Goal: Information Seeking & Learning: Learn about a topic

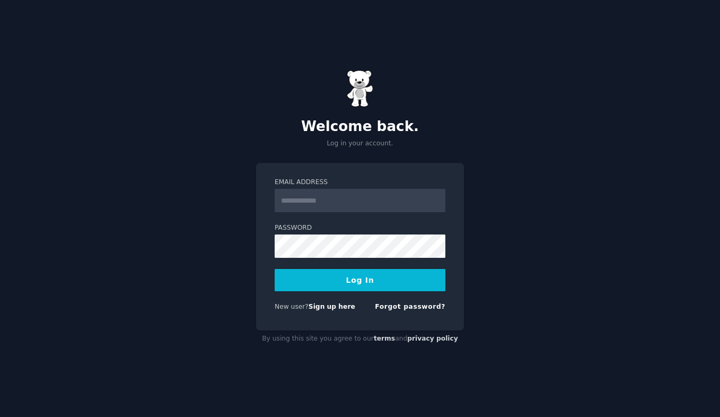
click at [334, 216] on form "Email Address Password Log In New user? Sign up here Forgot password?" at bounding box center [360, 247] width 171 height 138
click at [334, 199] on input "Email Address" at bounding box center [360, 200] width 171 height 23
type input "**********"
click at [340, 278] on button "Log In" at bounding box center [360, 280] width 171 height 22
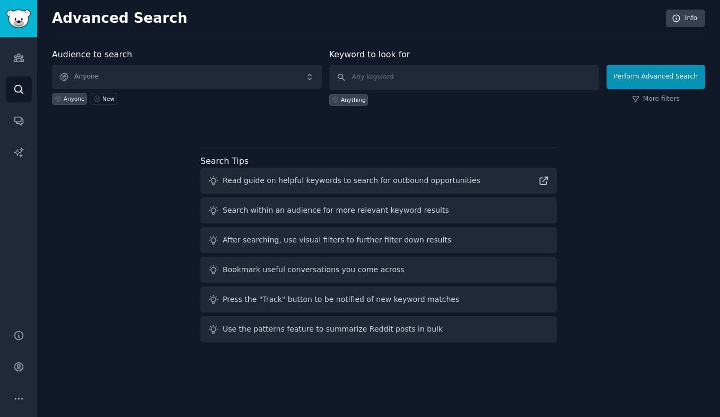
click at [270, 113] on div "Audience to search Anyone Anyone New Keyword to look for Anything Perform Advan…" at bounding box center [378, 88] width 653 height 80
click at [23, 61] on icon "Sidebar" at bounding box center [18, 57] width 11 height 11
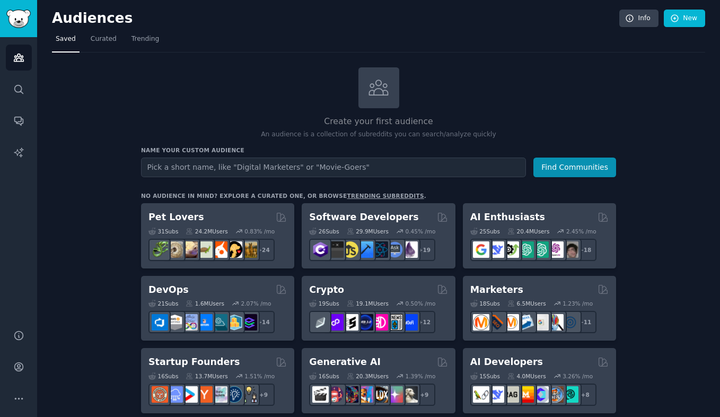
click at [148, 107] on div "Create your first audience An audience is a collection of subreddits you can se…" at bounding box center [378, 103] width 475 height 72
click at [104, 44] on link "Curated" at bounding box center [103, 42] width 33 height 22
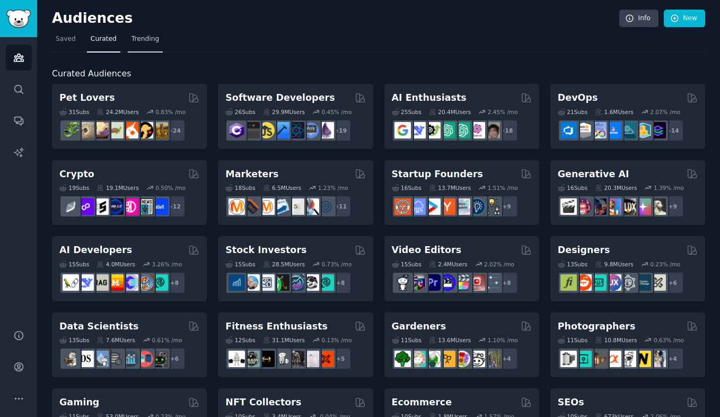
click at [137, 43] on link "Trending" at bounding box center [145, 42] width 35 height 22
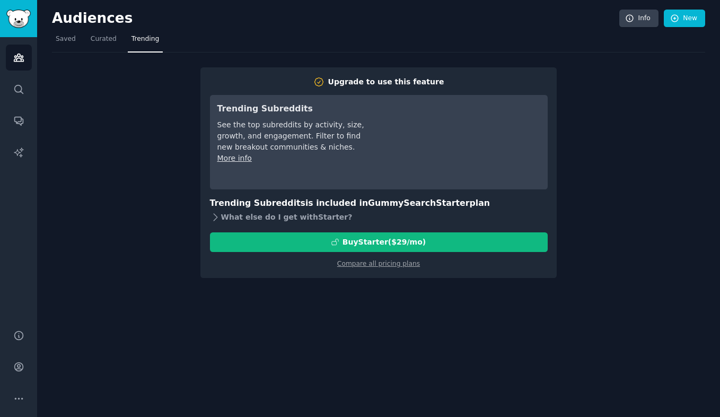
click at [215, 219] on icon at bounding box center [215, 217] width 11 height 11
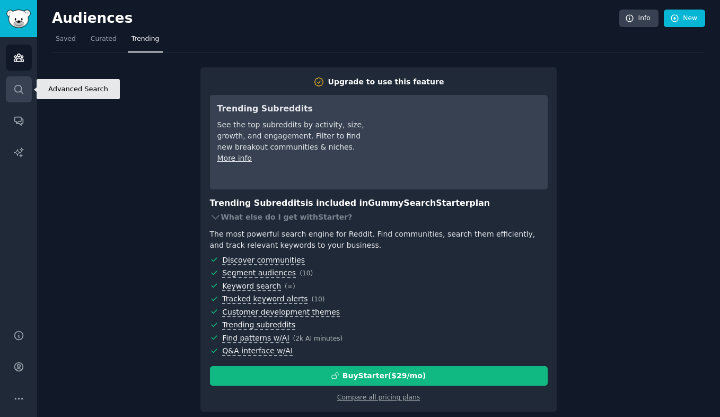
click at [21, 89] on icon "Sidebar" at bounding box center [18, 89] width 8 height 8
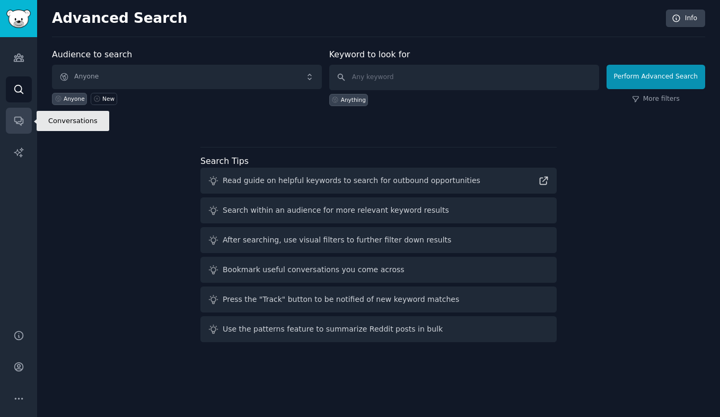
click at [20, 128] on link "Conversations" at bounding box center [19, 121] width 26 height 26
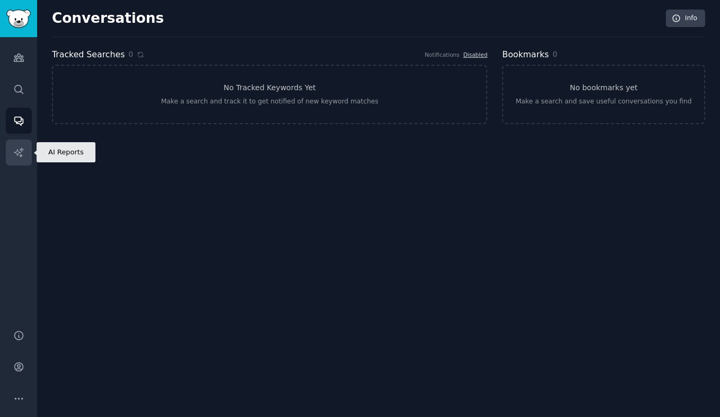
click at [19, 149] on icon "Sidebar" at bounding box center [18, 151] width 9 height 9
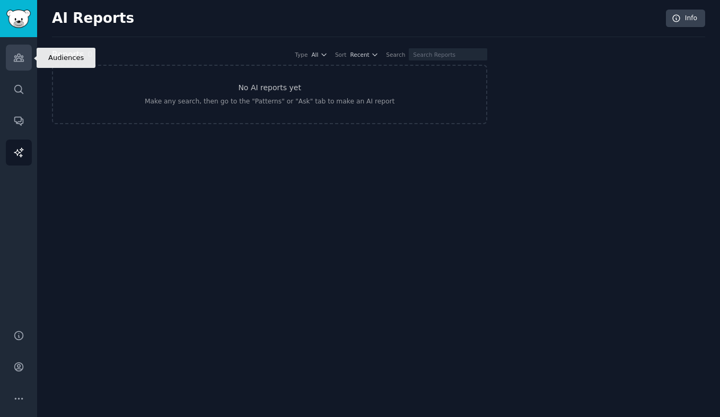
click at [17, 53] on icon "Sidebar" at bounding box center [18, 57] width 11 height 11
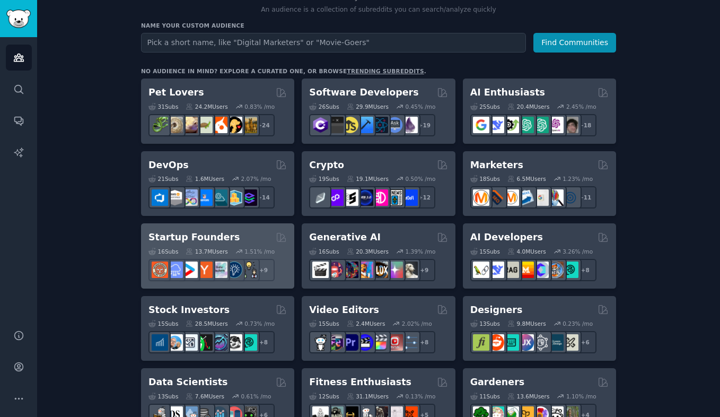
scroll to position [121, 0]
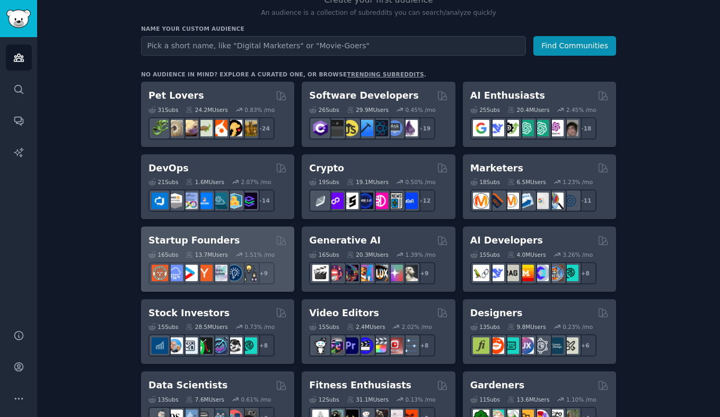
click at [228, 240] on div "Startup Founders" at bounding box center [217, 240] width 138 height 13
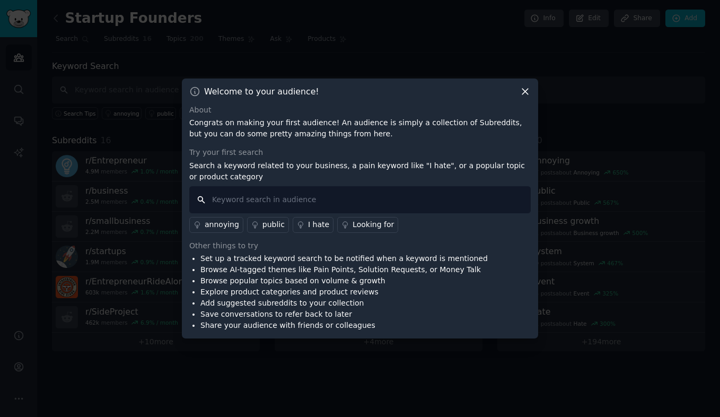
click at [246, 198] on input "text" at bounding box center [359, 199] width 341 height 27
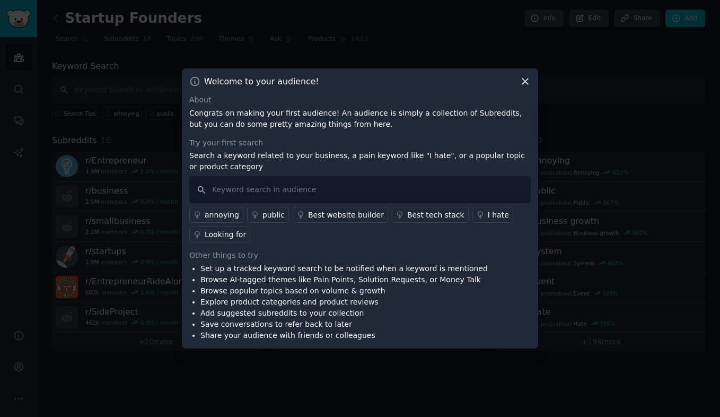
click at [420, 216] on div "Best tech stack" at bounding box center [435, 214] width 57 height 11
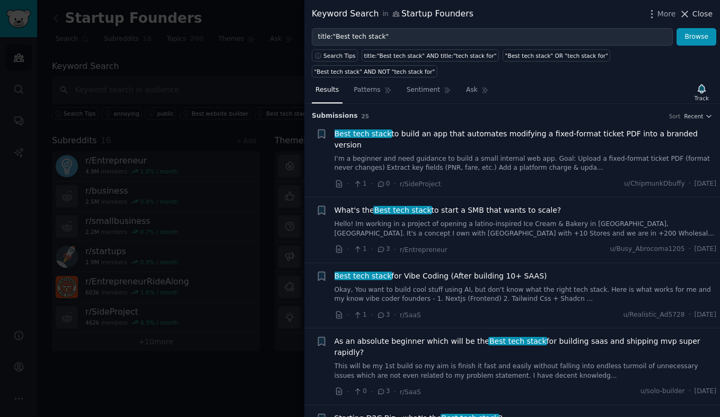
click at [698, 12] on span "Close" at bounding box center [702, 13] width 20 height 11
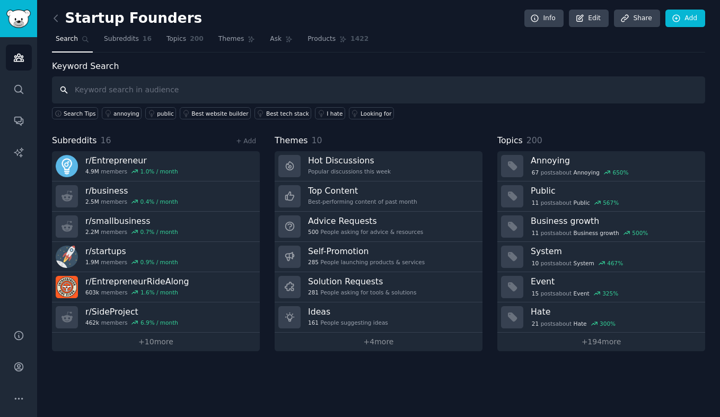
click at [225, 90] on input "text" at bounding box center [378, 89] width 653 height 27
click at [327, 114] on div "I hate" at bounding box center [335, 113] width 16 height 7
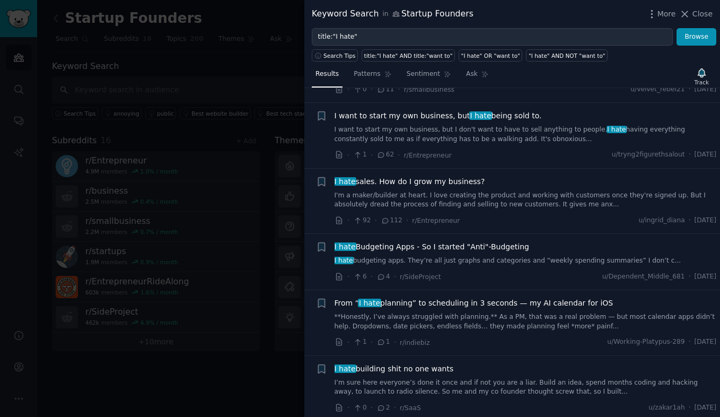
scroll to position [71, 0]
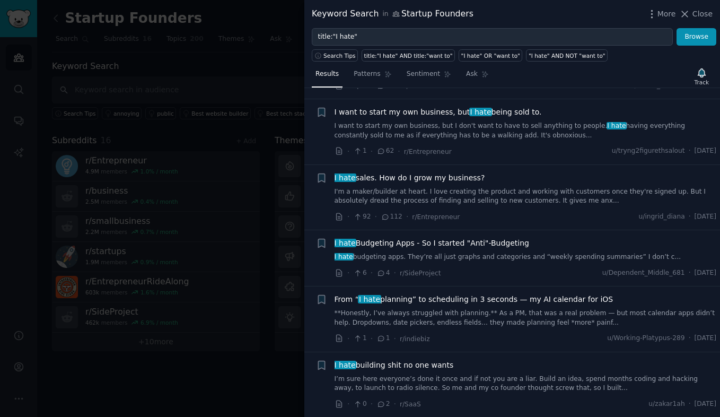
click at [424, 195] on link "I'm a maker/builder at heart. I love creating the product and working with cust…" at bounding box center [525, 196] width 382 height 19
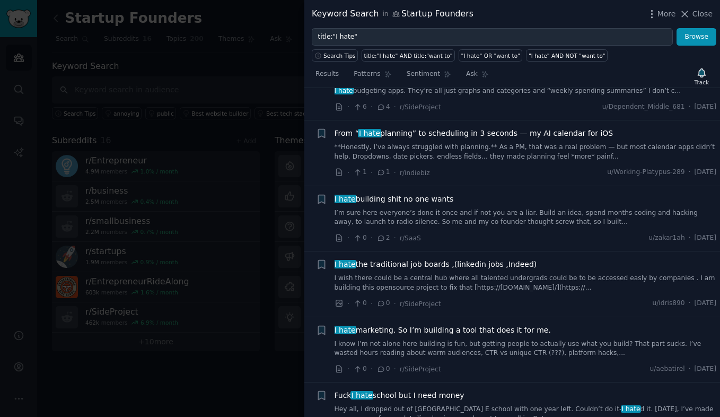
scroll to position [480, 0]
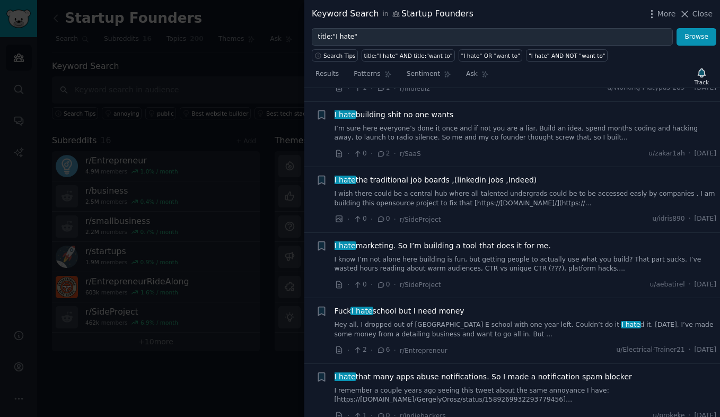
click at [461, 256] on link "I know I’m not alone here building is fun, but getting people to actually use w…" at bounding box center [525, 264] width 382 height 19
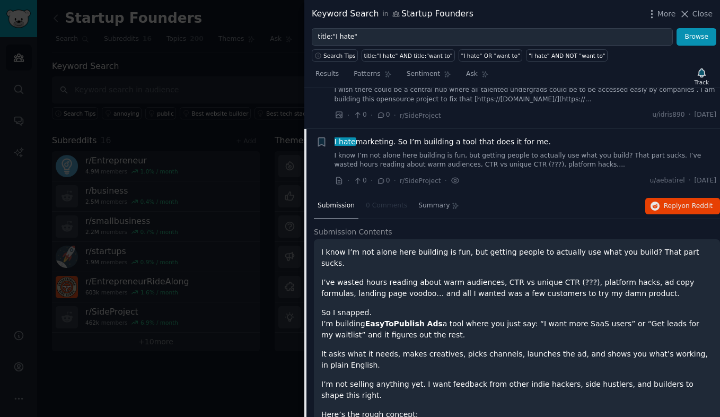
scroll to position [451, 0]
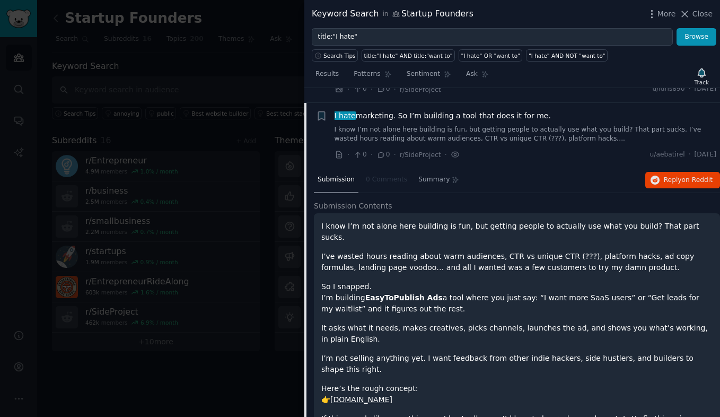
click at [373, 395] on link "easytopublishads.com" at bounding box center [361, 399] width 62 height 8
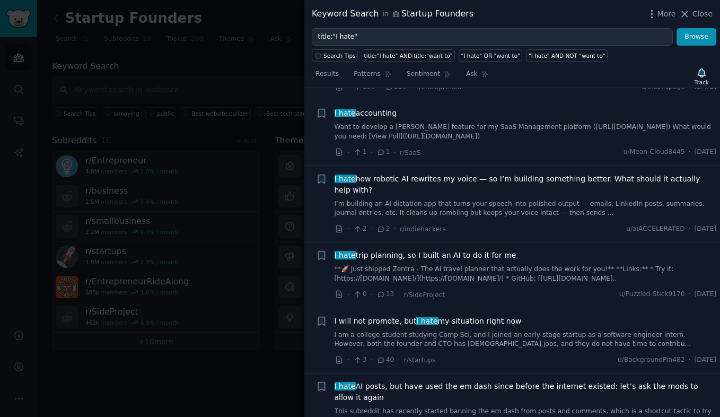
scroll to position [1411, 0]
click at [391, 250] on span "I hate trip planning, so I built an AI to do it for me" at bounding box center [425, 255] width 182 height 11
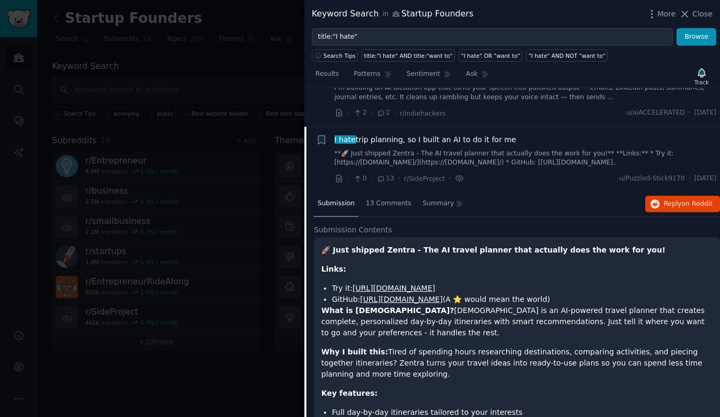
scroll to position [1262, 0]
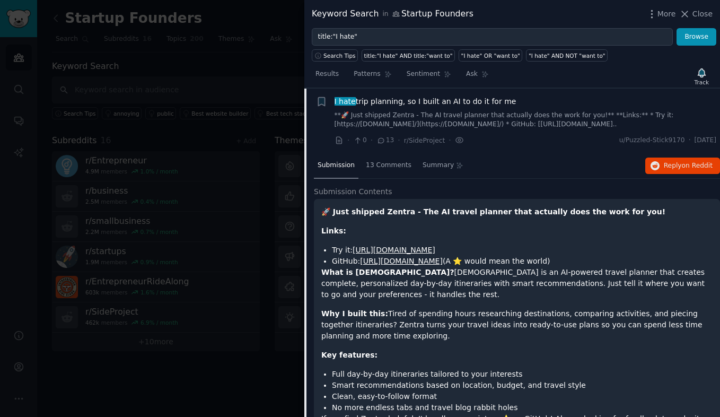
click at [400, 249] on link "https://zentra.hridya.tech/" at bounding box center [394, 249] width 83 height 8
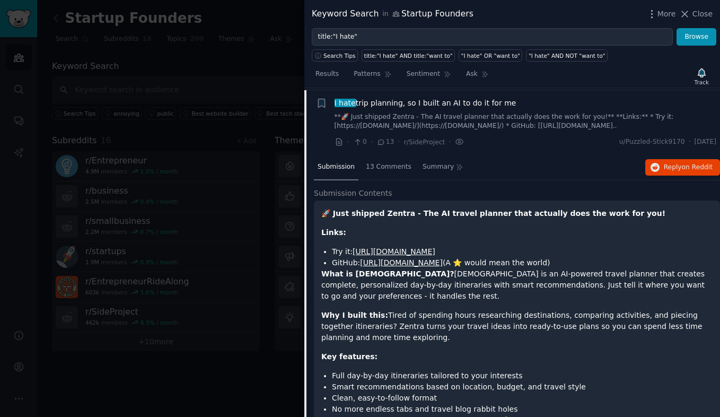
scroll to position [1158, 0]
